Goal: Task Accomplishment & Management: Use online tool/utility

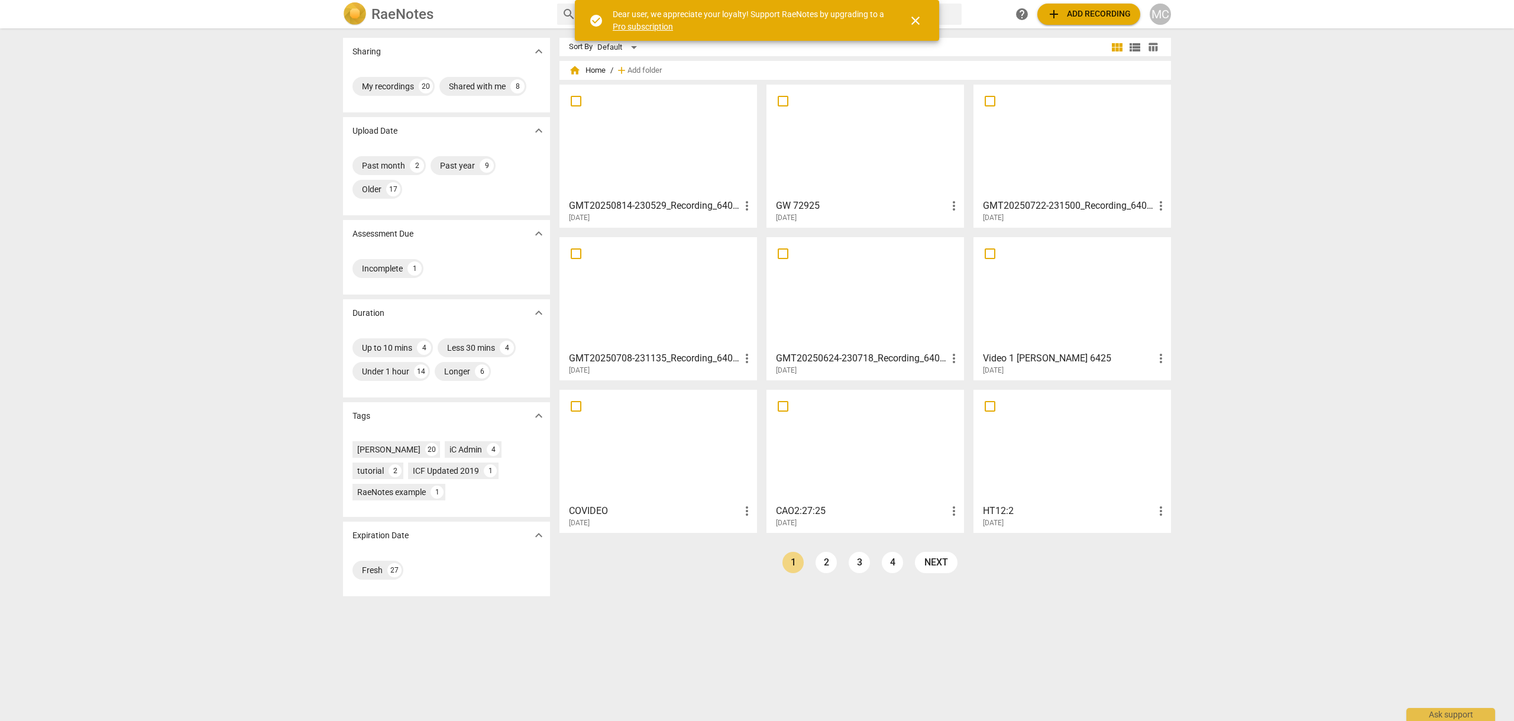
click at [913, 15] on span "close" at bounding box center [915, 21] width 14 height 14
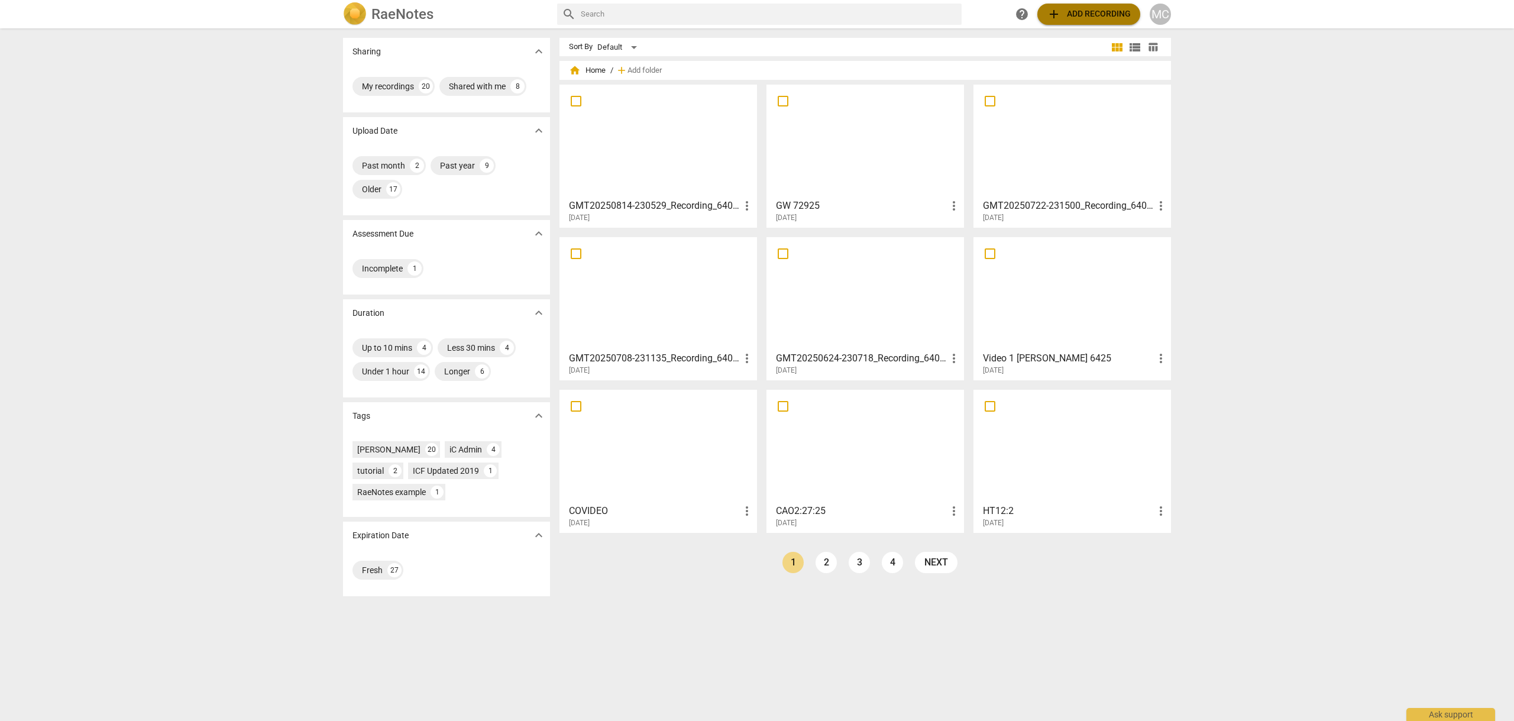
click at [1091, 14] on span "add Add recording" at bounding box center [1089, 14] width 84 height 14
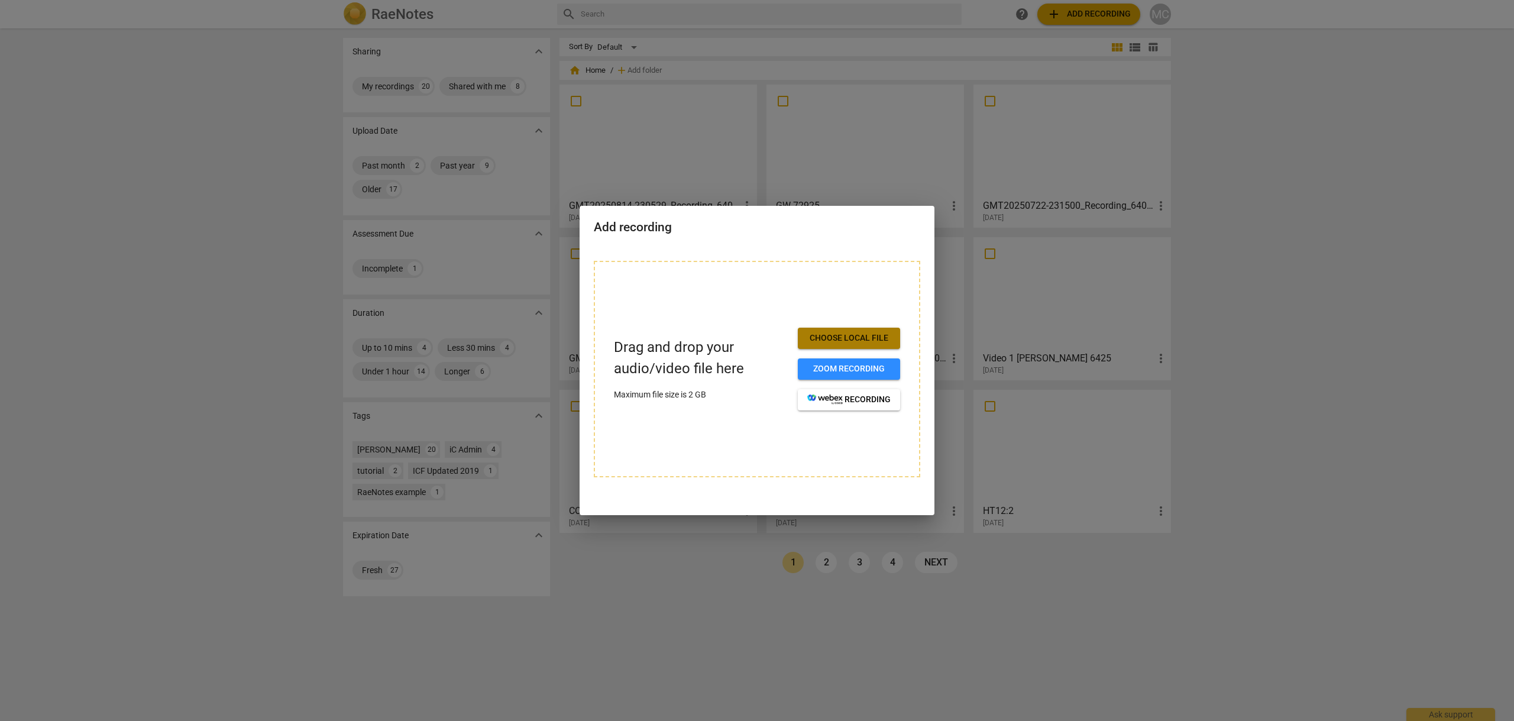
click at [863, 338] on span "Choose local file" at bounding box center [848, 338] width 83 height 12
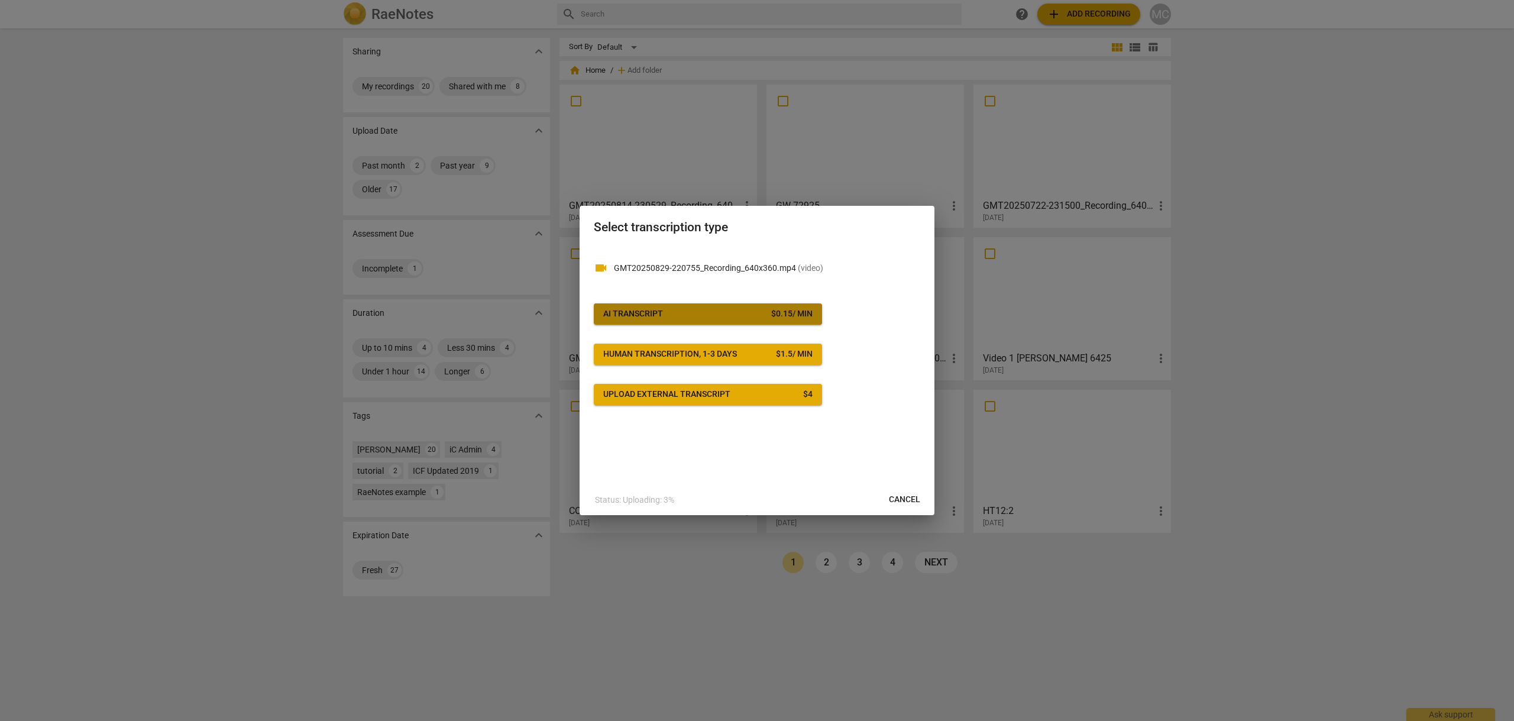
click at [646, 310] on div "AI Transcript" at bounding box center [633, 314] width 60 height 12
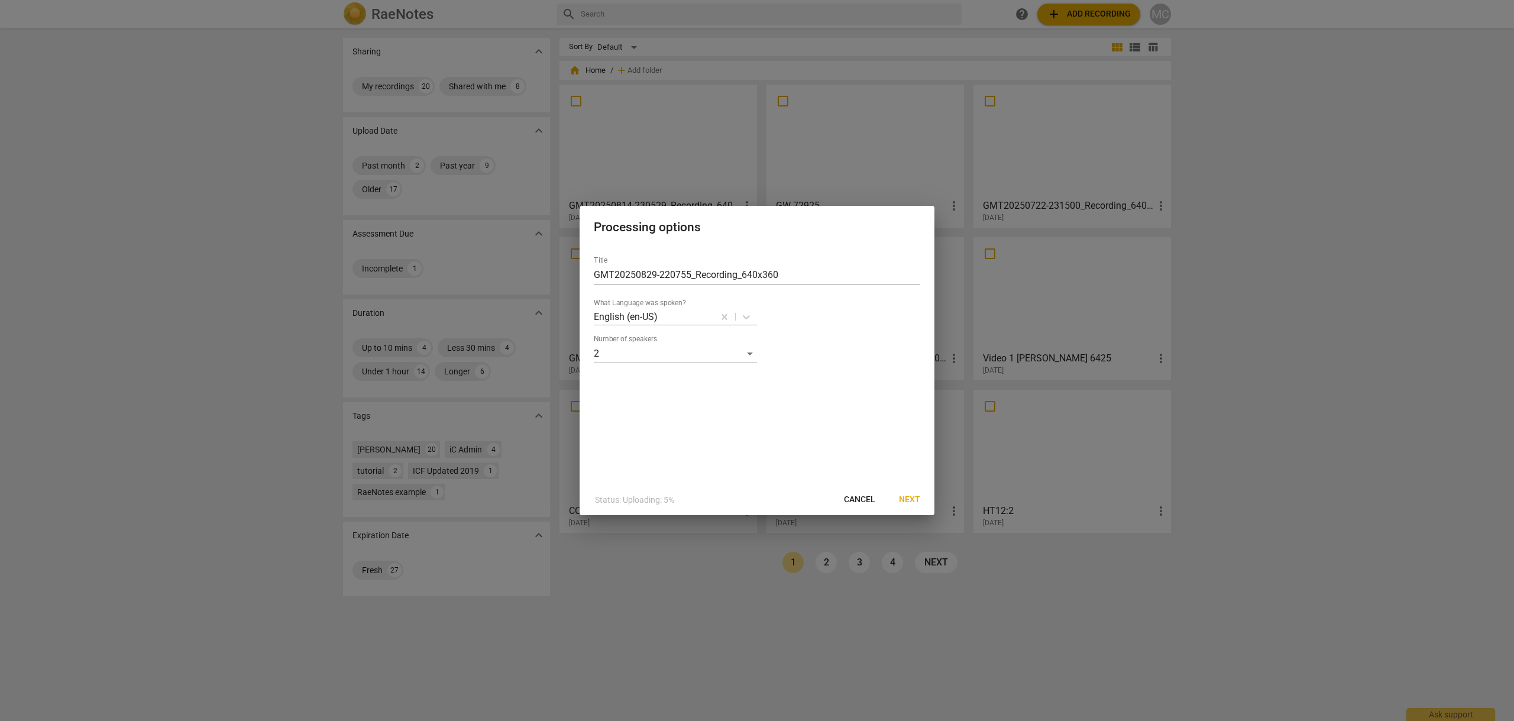
click at [907, 497] on span "Next" at bounding box center [909, 500] width 21 height 12
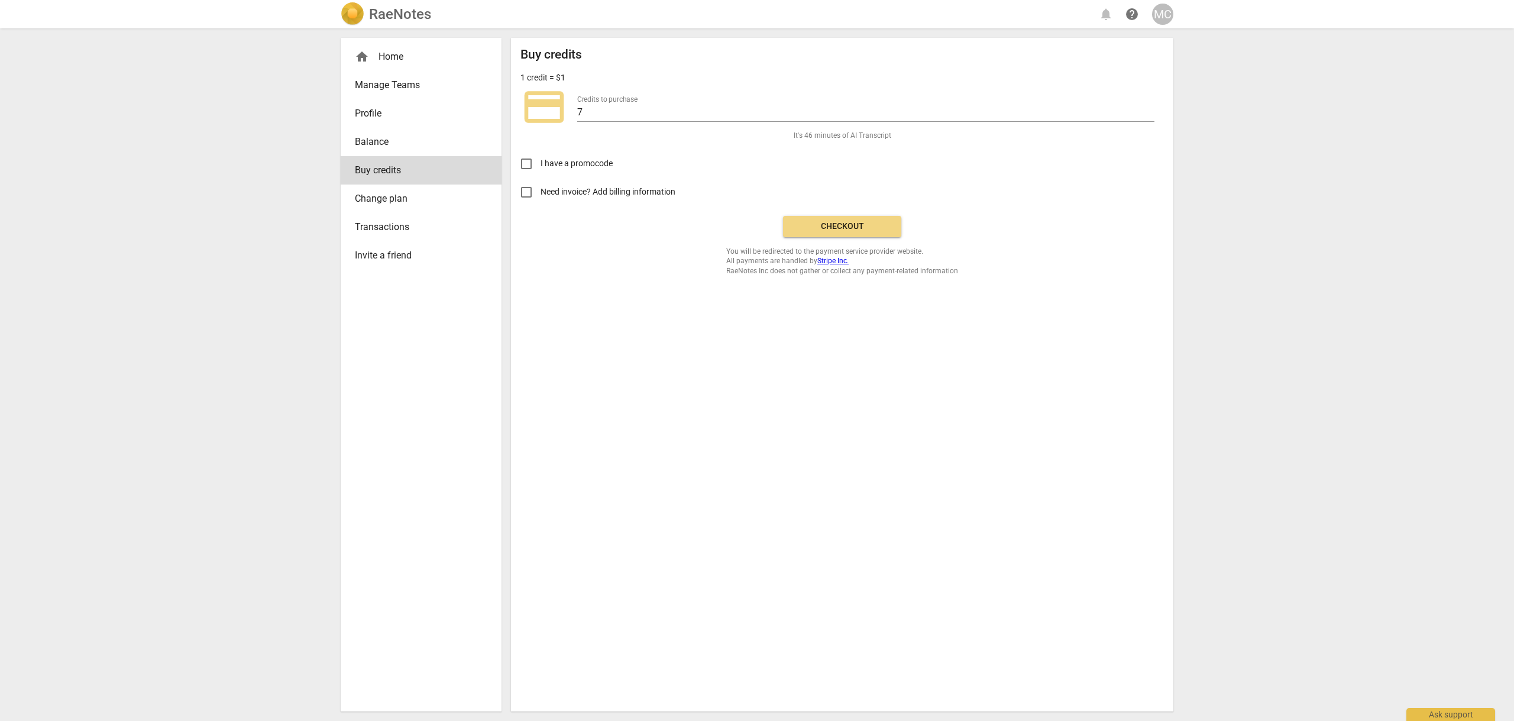
click at [847, 225] on span "Checkout" at bounding box center [841, 227] width 99 height 12
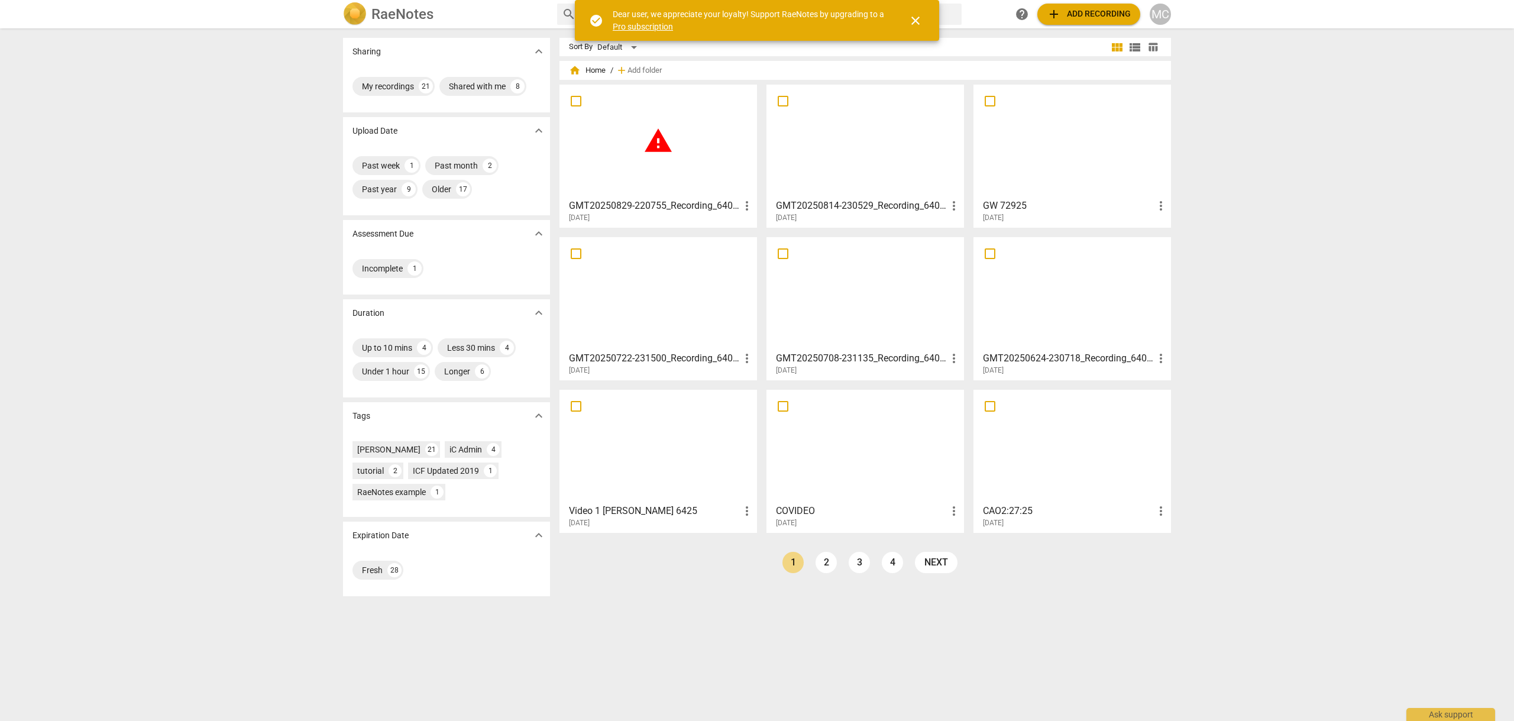
click at [655, 130] on span "warning" at bounding box center [658, 141] width 30 height 30
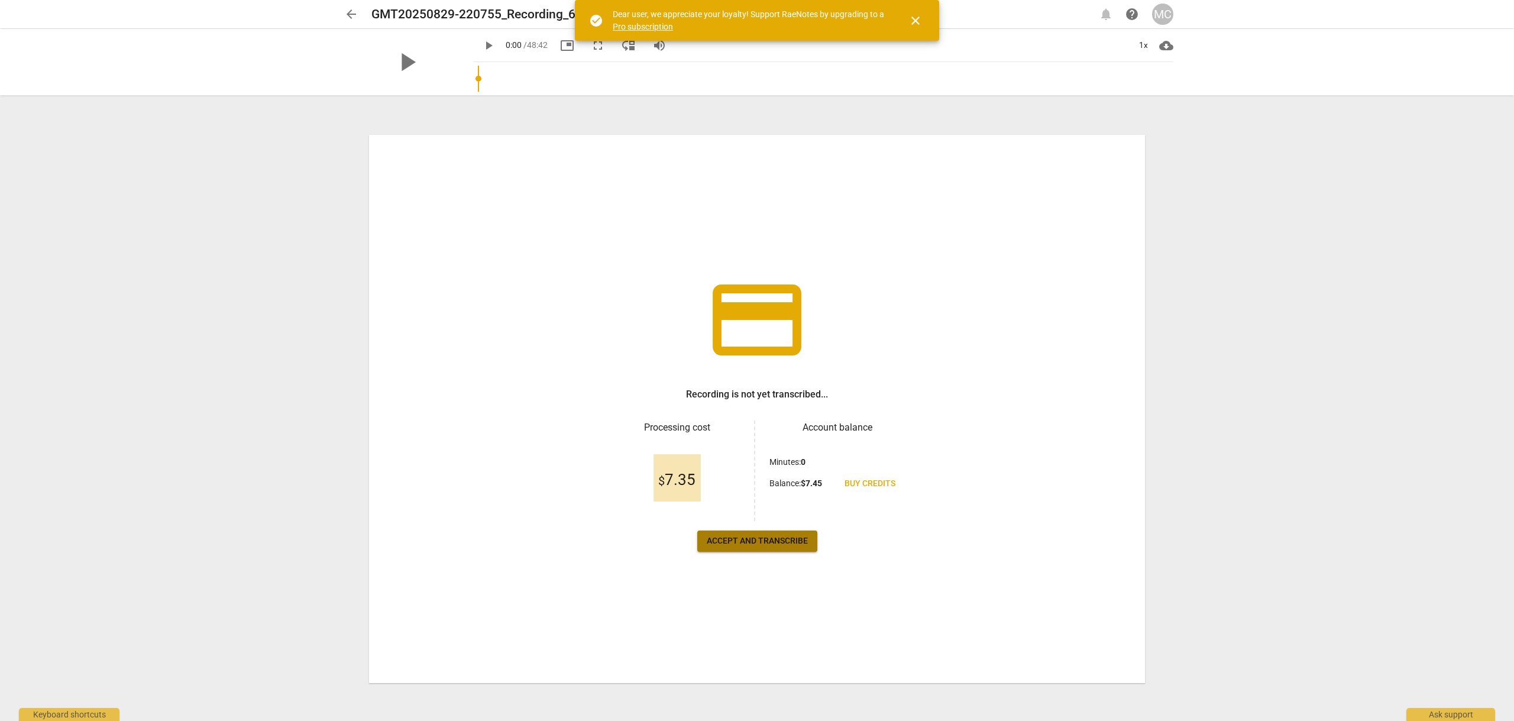
click at [761, 538] on span "Accept and transcribe" at bounding box center [757, 541] width 101 height 12
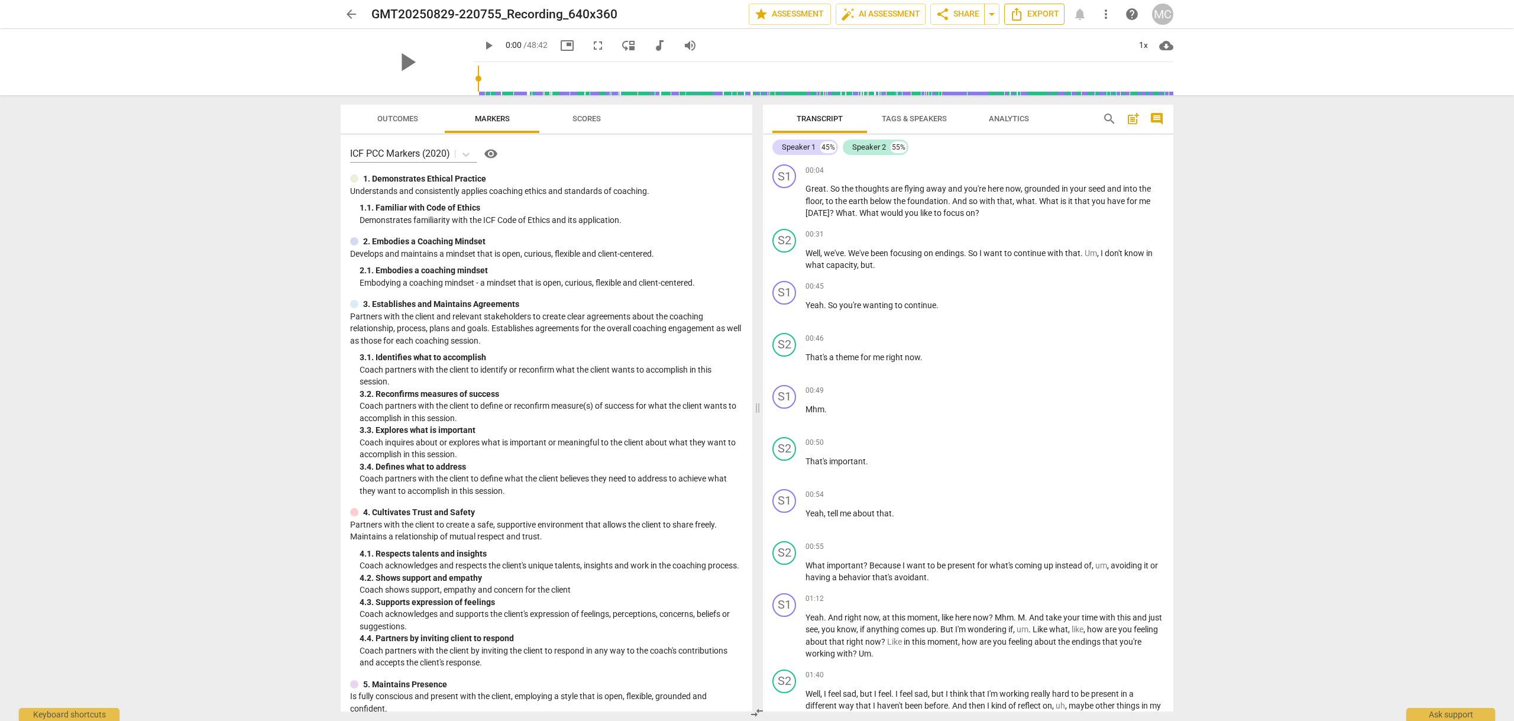
click at [1043, 14] on span "Export" at bounding box center [1034, 14] width 50 height 14
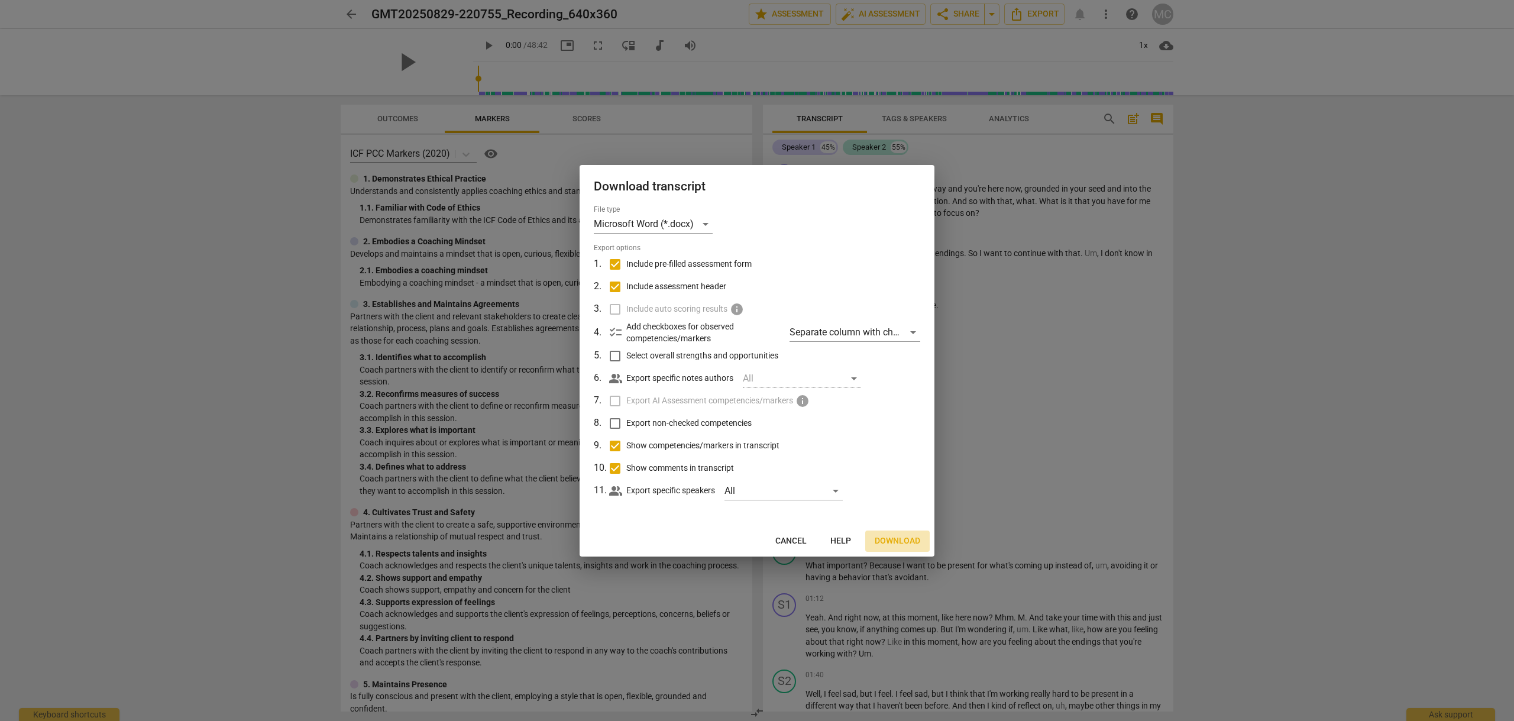
click at [889, 539] on span "Download" at bounding box center [898, 541] width 46 height 12
